Goal: Task Accomplishment & Management: Check status

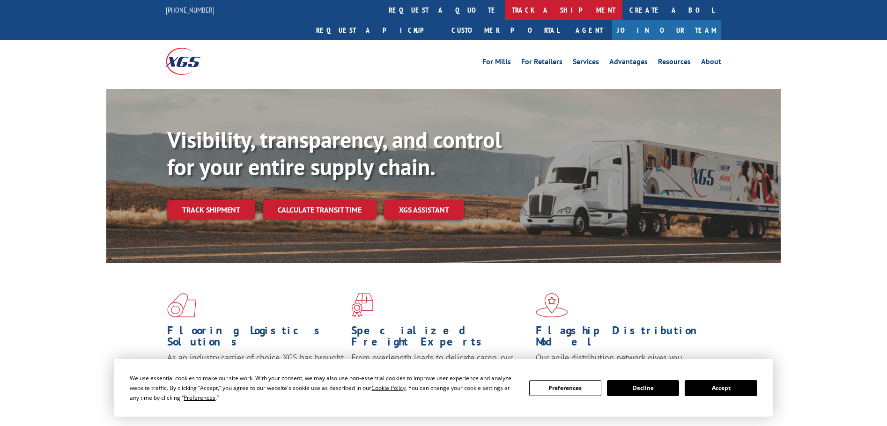
click at [505, 10] on link "track a shipment" at bounding box center [564, 10] width 118 height 20
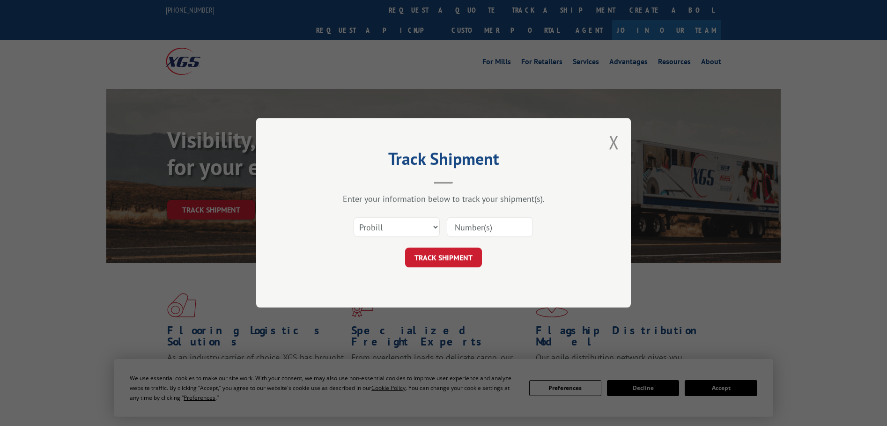
click at [484, 231] on input at bounding box center [490, 228] width 86 height 20
paste input "17640403"
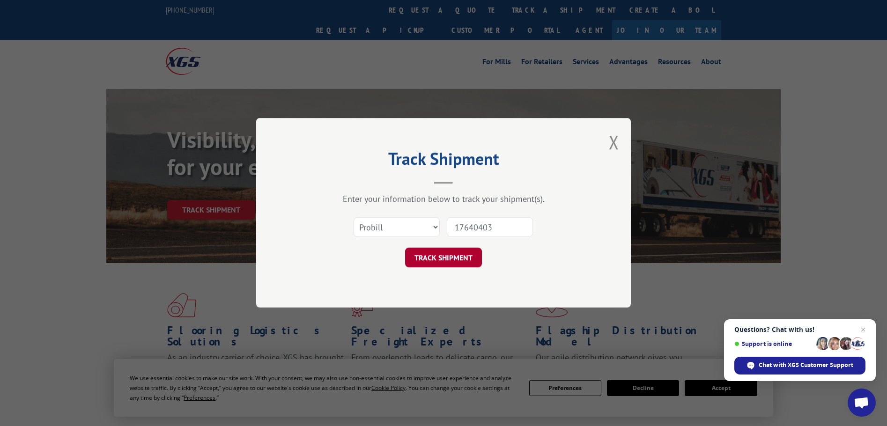
type input "17640403"
click at [426, 261] on button "TRACK SHIPMENT" at bounding box center [443, 258] width 77 height 20
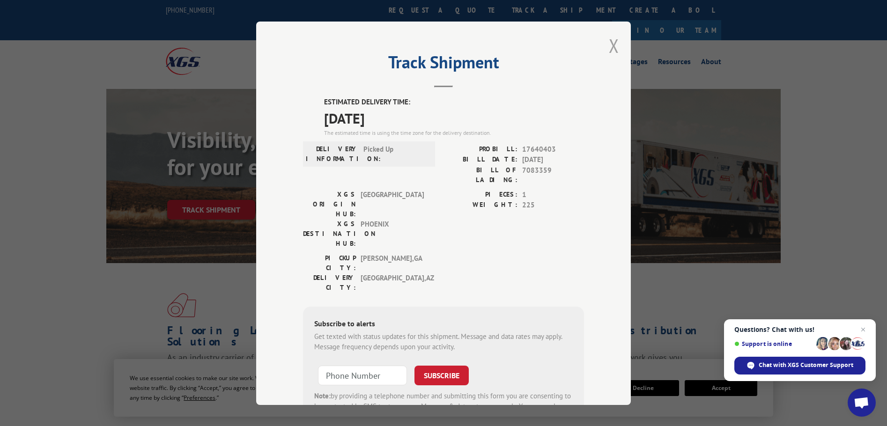
click at [609, 46] on button "Close modal" at bounding box center [614, 45] width 10 height 25
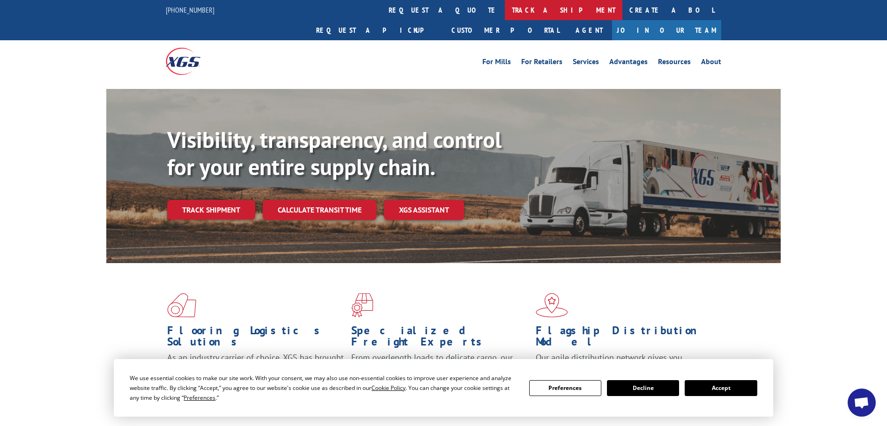
click at [505, 9] on link "track a shipment" at bounding box center [564, 10] width 118 height 20
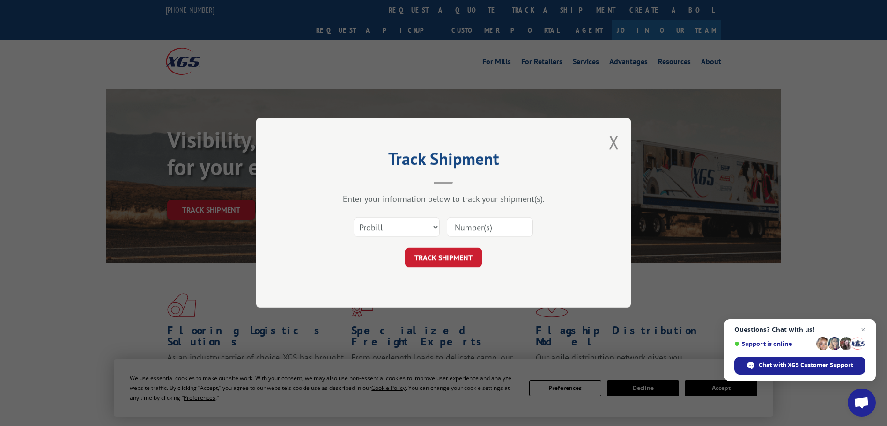
click at [458, 232] on input at bounding box center [490, 228] width 86 height 20
paste input "17523404"
type input "17523404"
click at [439, 251] on button "TRACK SHIPMENT" at bounding box center [443, 258] width 77 height 20
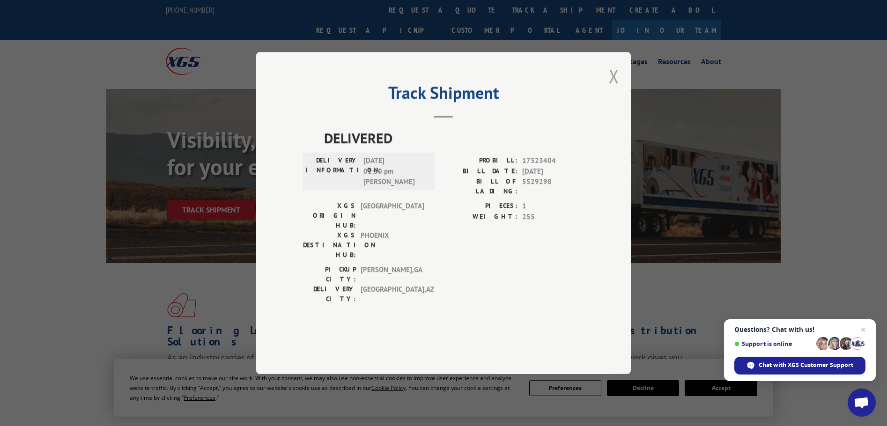
click at [610, 89] on button "Close modal" at bounding box center [614, 76] width 10 height 25
